Goal: Participate in discussion: Engage in conversation with other users on a specific topic

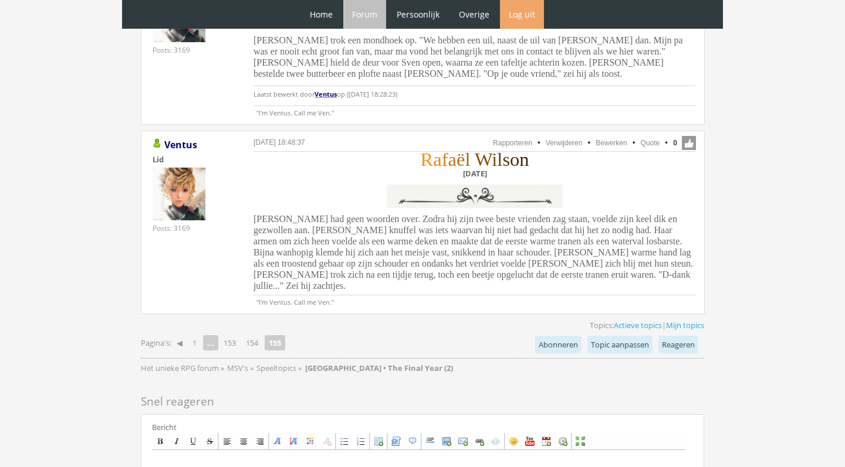
scroll to position [726, 0]
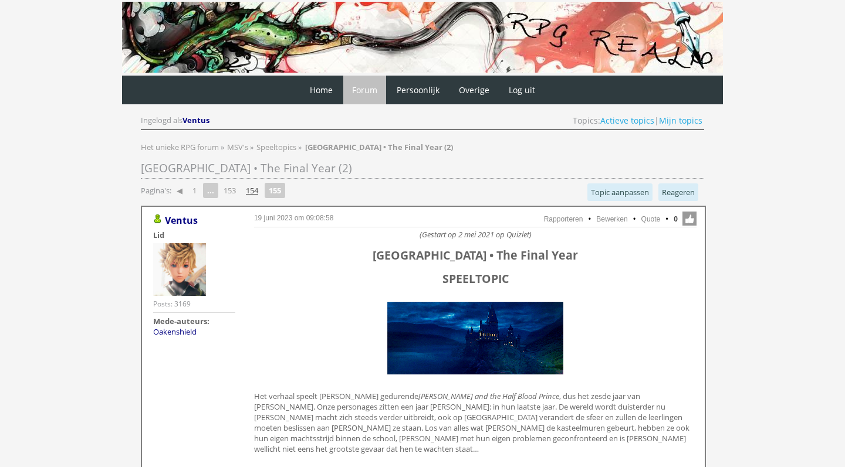
click at [257, 188] on link "154" at bounding box center [252, 190] width 22 height 16
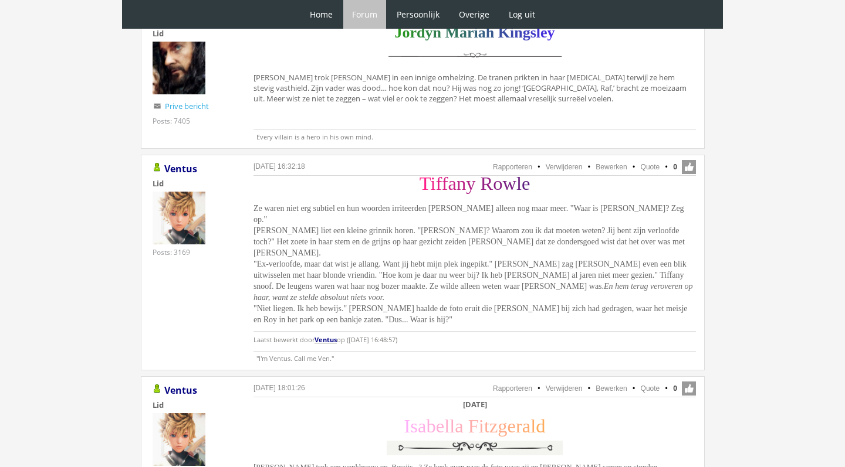
scroll to position [2990, 0]
click at [649, 164] on link "Quote" at bounding box center [649, 168] width 19 height 8
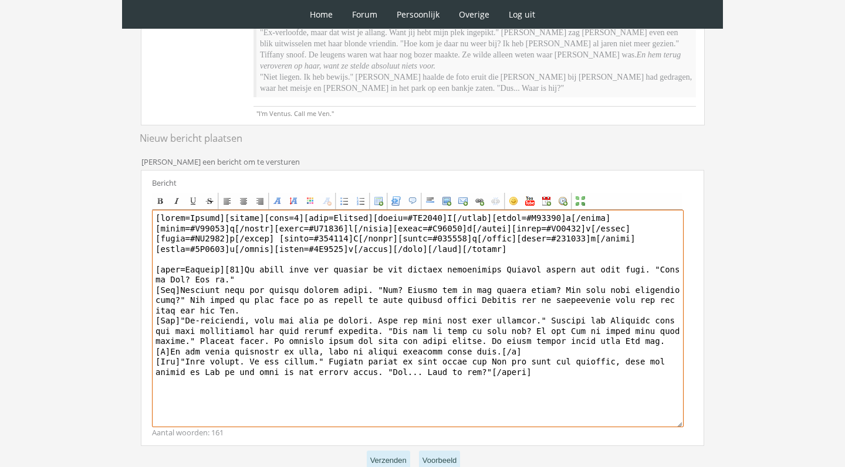
scroll to position [302, 0]
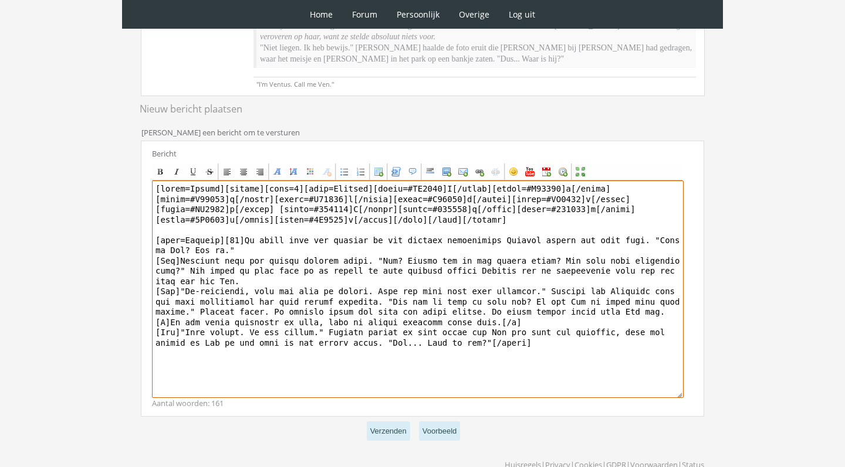
drag, startPoint x: 222, startPoint y: 163, endPoint x: 160, endPoint y: 161, distance: 62.2
click at [160, 181] on textarea at bounding box center [417, 290] width 531 height 218
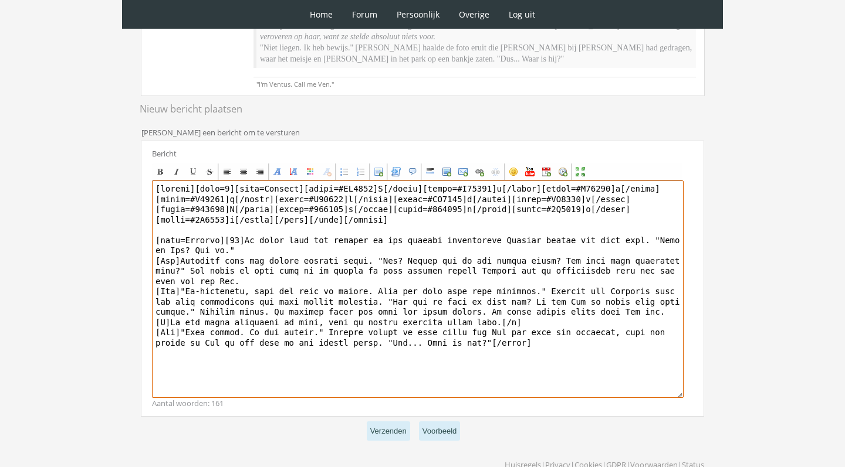
drag, startPoint x: 245, startPoint y: 214, endPoint x: 328, endPoint y: 345, distance: 155.5
click at [328, 346] on textarea at bounding box center [417, 290] width 531 height 218
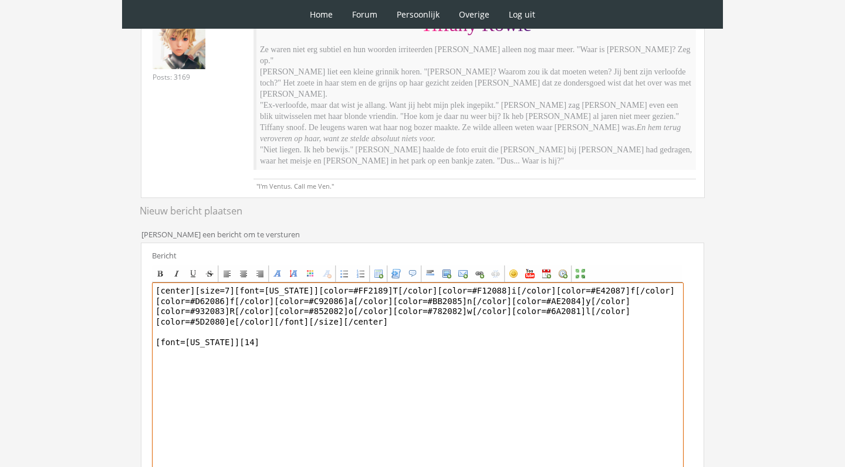
scroll to position [198, 0]
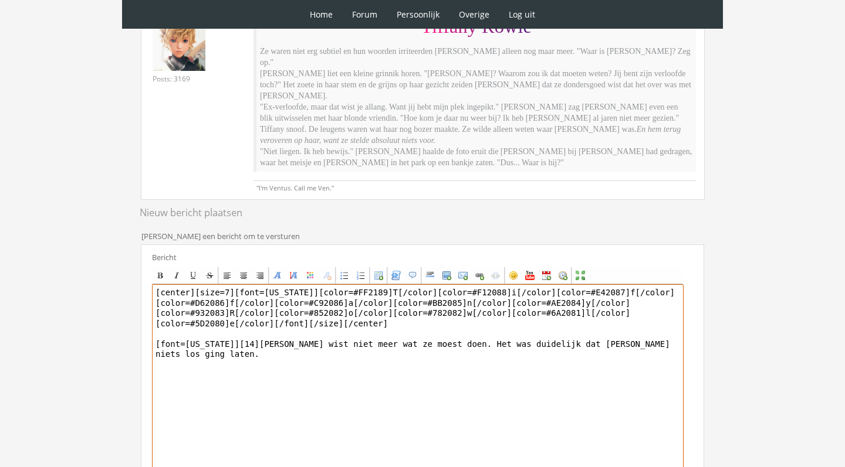
drag, startPoint x: 598, startPoint y: 323, endPoint x: 560, endPoint y: 322, distance: 37.6
click at [560, 322] on textarea "[center][size=7][font=[US_STATE]][color=#FF2189]T[/color][color=#F12088]i[/colo…" at bounding box center [417, 393] width 531 height 218
click at [578, 320] on textarea "[center][size=7][font=[US_STATE]][color=#FF2189]T[/color][color=#F12088]i[/colo…" at bounding box center [417, 393] width 531 height 218
click at [336, 329] on textarea "[center][size=7][font=[US_STATE]][color=#FF2189]T[/color][color=#F12088]i[/colo…" at bounding box center [417, 393] width 531 height 218
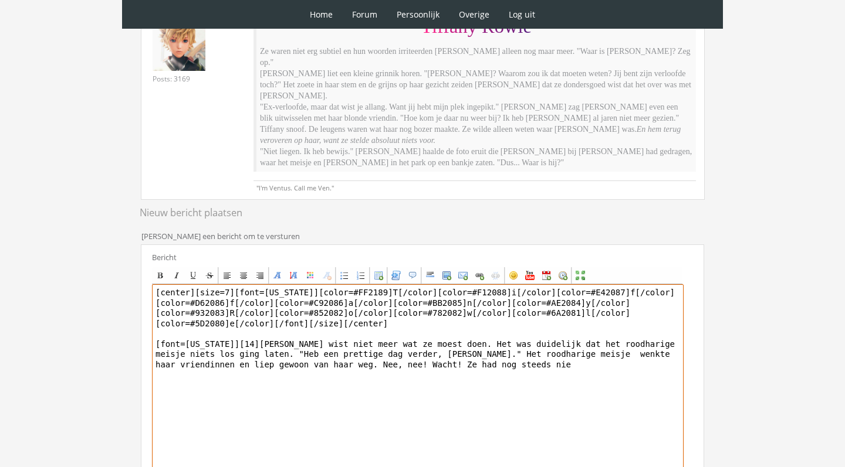
click at [475, 342] on textarea "[center][size=7][font=[US_STATE]][color=#FF2189]T[/color][color=#F12088]i[/colo…" at bounding box center [417, 393] width 531 height 218
click at [558, 342] on textarea "[center][size=7][font=[US_STATE]][color=#FF2189]T[/color][color=#F12088]i[/colo…" at bounding box center [417, 393] width 531 height 218
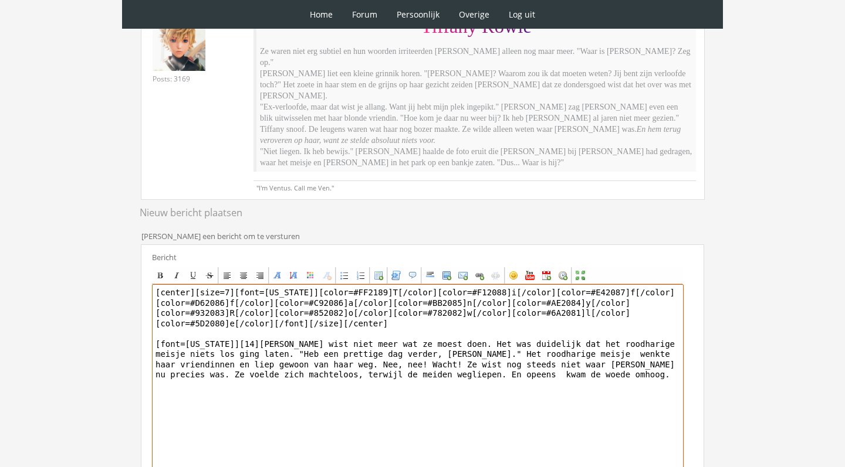
click at [486, 348] on textarea "[center][size=7][font=[US_STATE]][color=#FF2189]T[/color][color=#F12088]i[/colo…" at bounding box center [417, 393] width 531 height 218
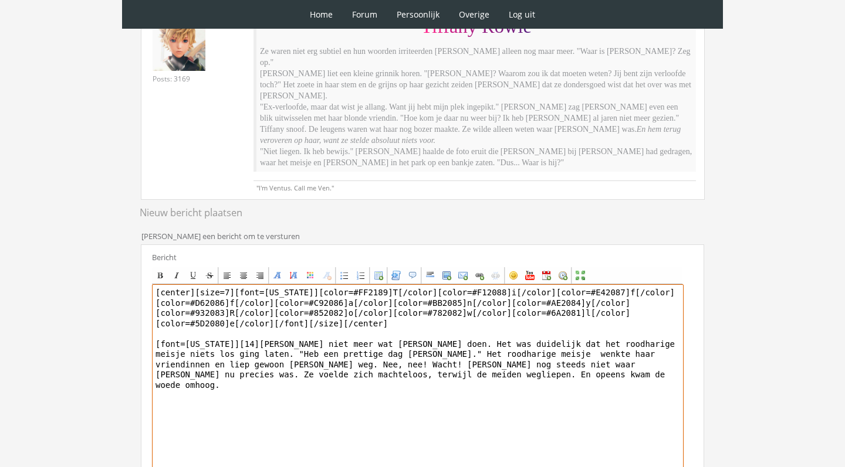
click at [582, 347] on textarea "[center][size=7][font=[US_STATE]][color=#FF2189]T[/color][color=#F12088]i[/colo…" at bounding box center [417, 393] width 531 height 218
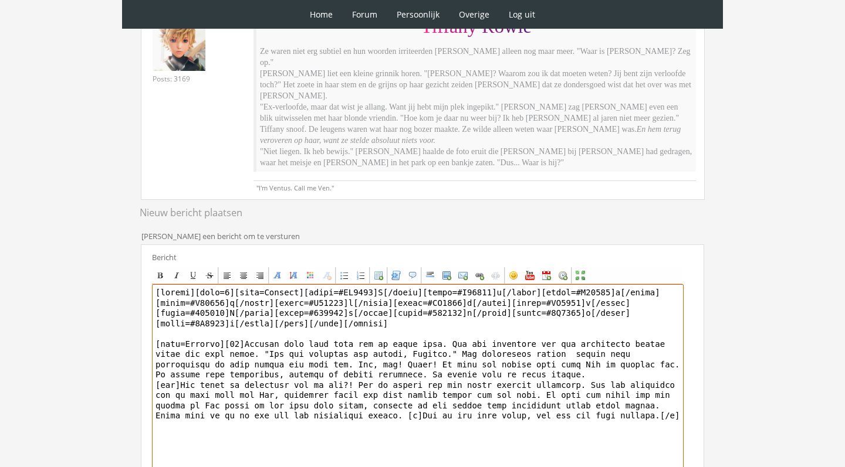
drag, startPoint x: 653, startPoint y: 389, endPoint x: 624, endPoint y: 388, distance: 28.8
click at [624, 388] on textarea at bounding box center [417, 393] width 531 height 218
click at [674, 389] on textarea at bounding box center [417, 393] width 531 height 218
paste textarea "Densaugeo"
click at [338, 399] on textarea at bounding box center [417, 393] width 531 height 218
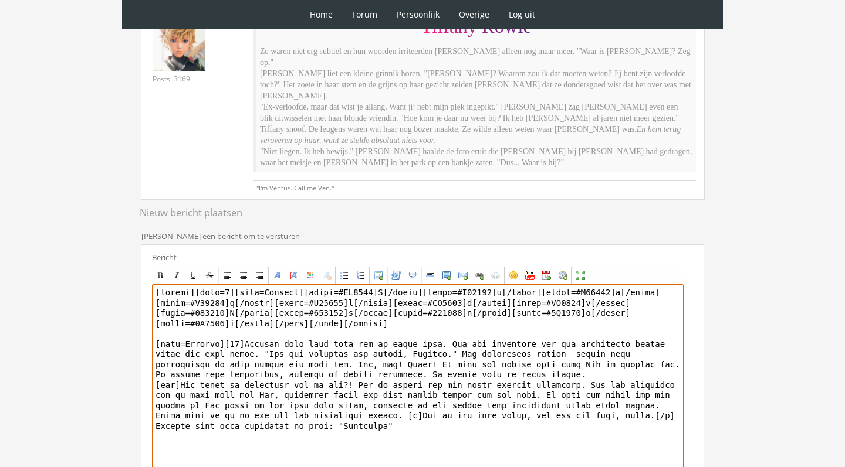
click at [394, 393] on textarea at bounding box center [417, 393] width 531 height 218
click at [390, 399] on textarea at bounding box center [417, 393] width 531 height 218
click at [460, 397] on textarea at bounding box center [417, 393] width 531 height 218
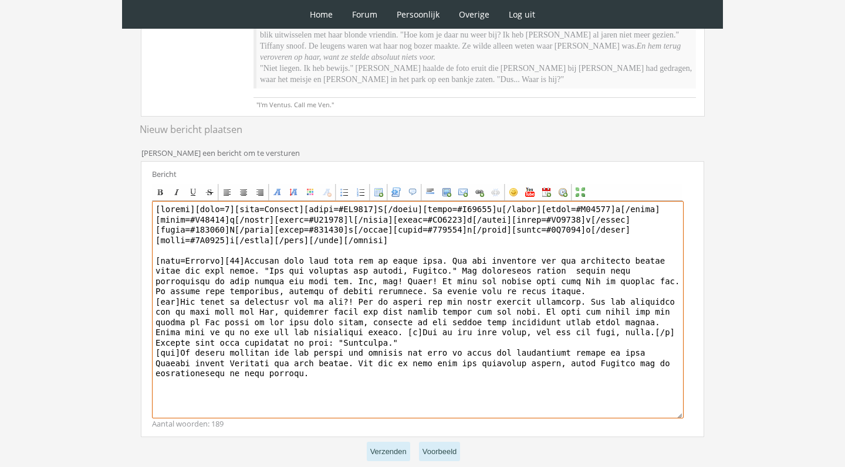
scroll to position [303, 0]
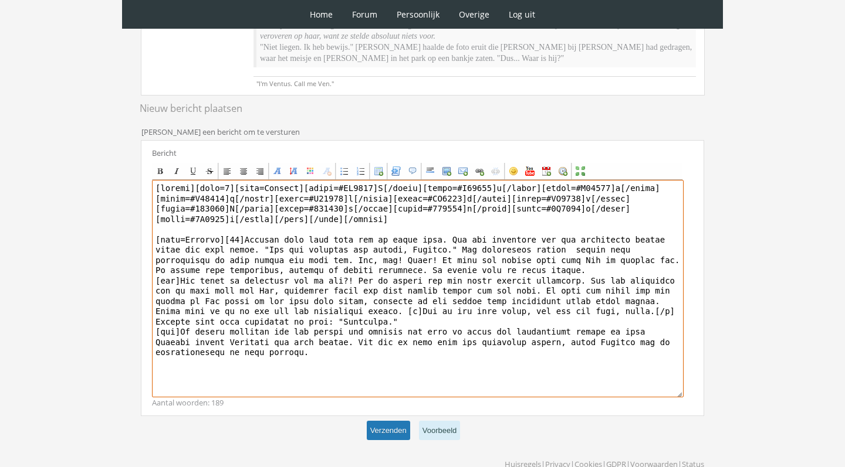
type textarea "[center][size=7][font=[US_STATE]][color=#FF2189]T[/color][color=#F12088]i[/colo…"
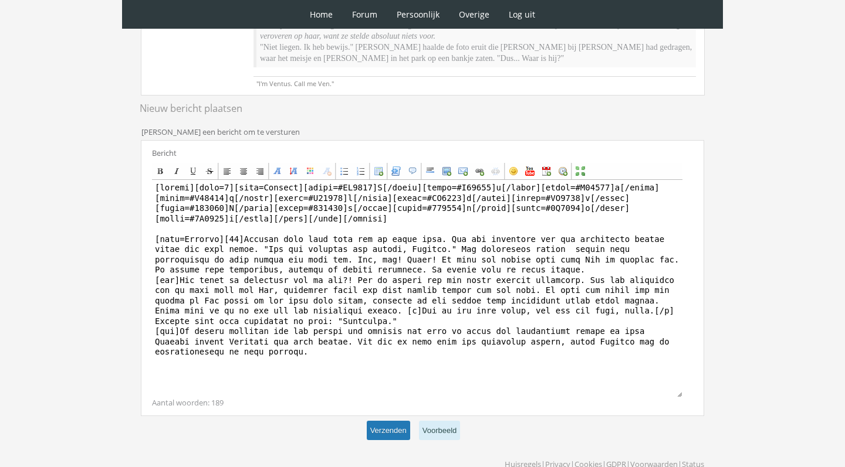
click at [406, 421] on button "Verzenden" at bounding box center [388, 430] width 43 height 19
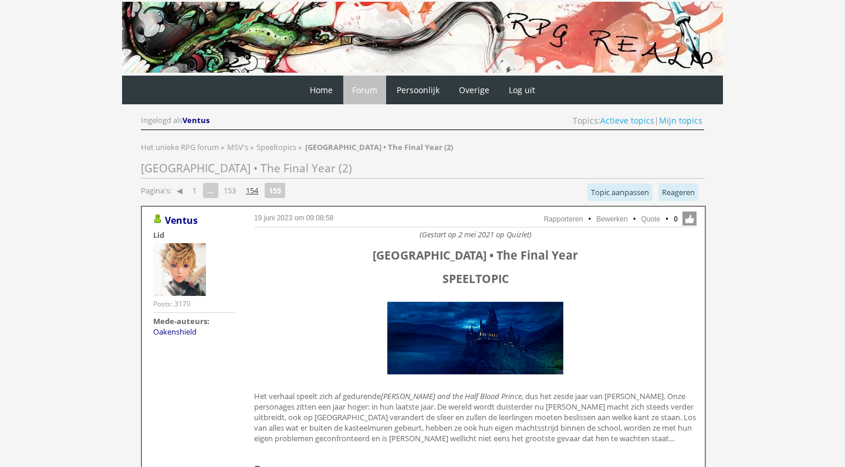
click at [262, 190] on link "154" at bounding box center [252, 190] width 22 height 16
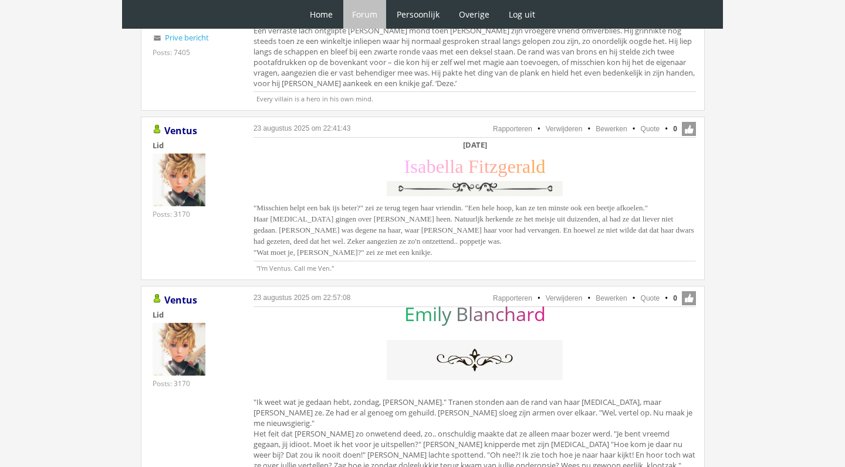
scroll to position [1729, 0]
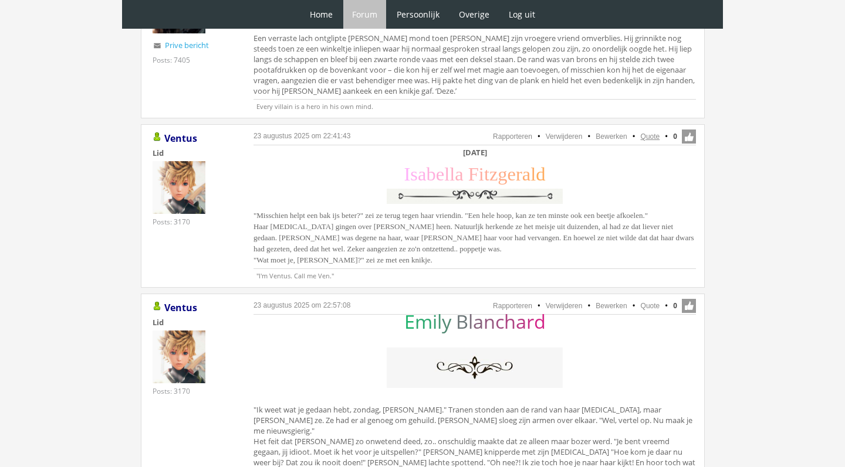
click at [652, 133] on link "Quote" at bounding box center [649, 137] width 19 height 8
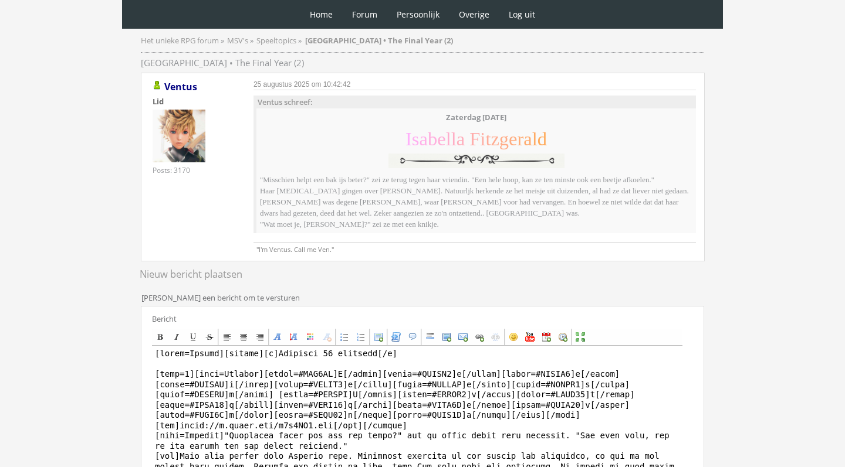
scroll to position [112, 0]
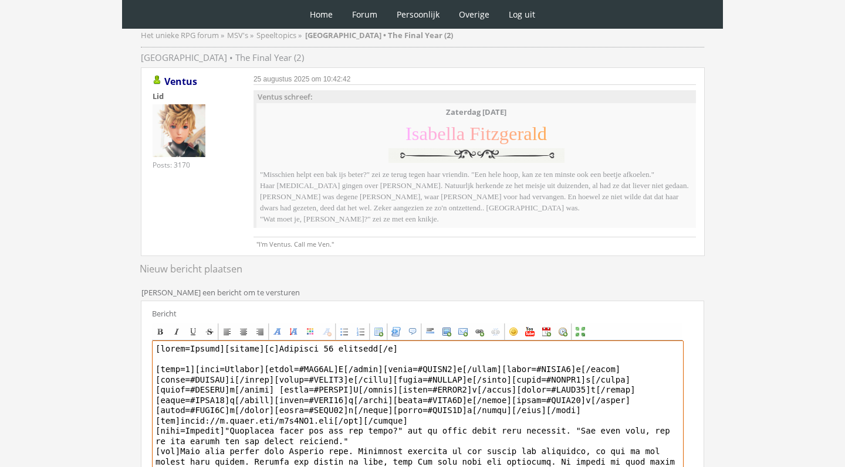
drag, startPoint x: 225, startPoint y: 348, endPoint x: 113, endPoint y: 347, distance: 112.6
click at [113, 347] on div "0 Home Forum Forum index Actieve topics Mijn topics Persoonlijk Profiel Prive b…" at bounding box center [422, 276] width 845 height 776
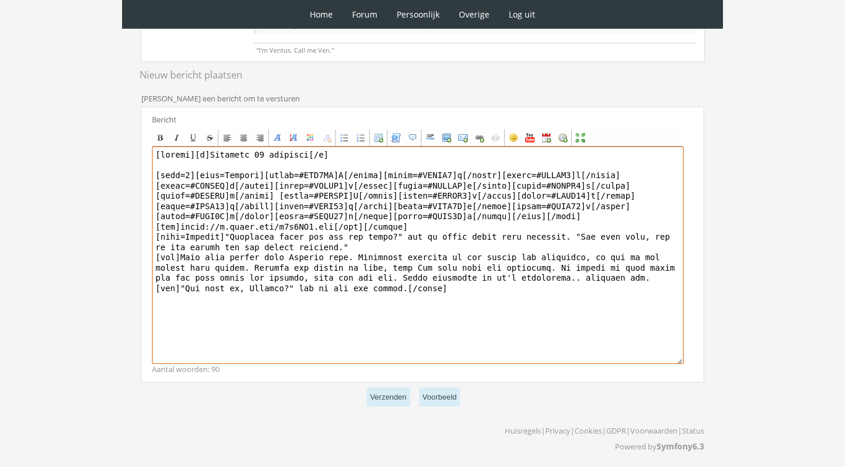
scroll to position [305, 0]
drag, startPoint x: 226, startPoint y: 235, endPoint x: 506, endPoint y: 442, distance: 348.5
click at [506, 442] on div "RPG Realm Ingelogd als Ventus Topics: Actieve topics | Mijn topics Het unieke R…" at bounding box center [422, 128] width 585 height 683
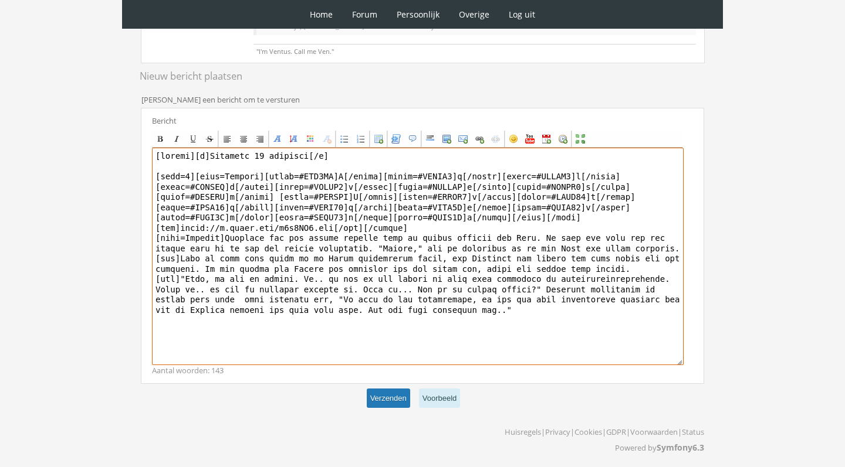
type textarea "[center][b]Zaterdag [DATE][/b] [size=7][font=[US_STATE]][color=#FFB0FA]I[/color…"
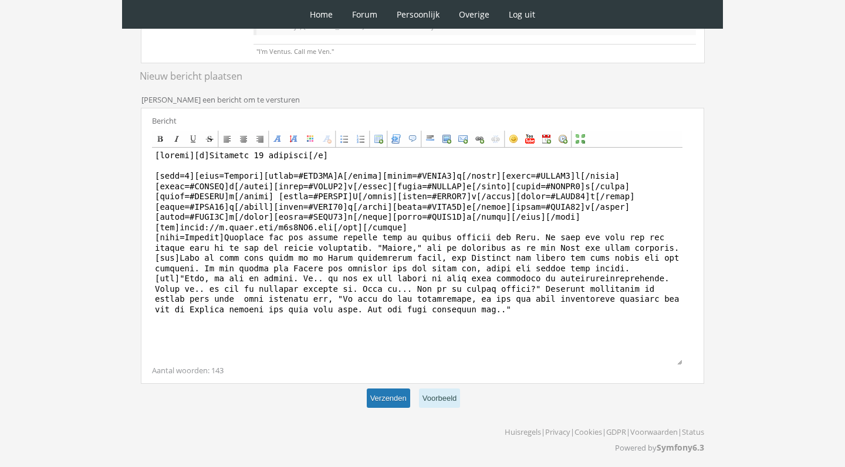
click at [388, 398] on button "Verzenden" at bounding box center [388, 398] width 43 height 19
